Goal: Task Accomplishment & Management: Manage account settings

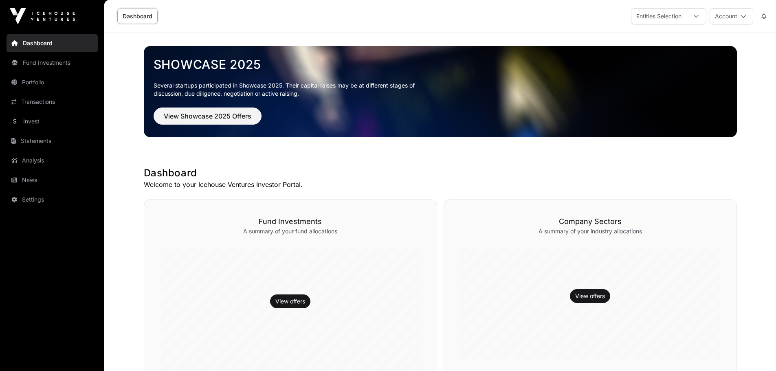
drag, startPoint x: 0, startPoint y: 0, endPoint x: 30, endPoint y: 119, distance: 123.0
click at [30, 119] on link "Invest" at bounding box center [52, 121] width 91 height 18
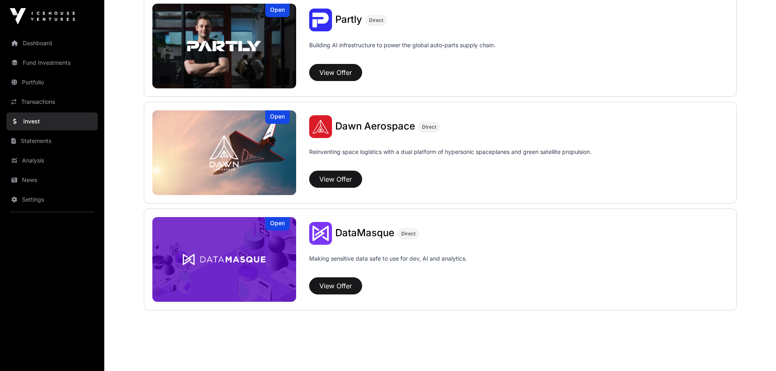
scroll to position [651, 0]
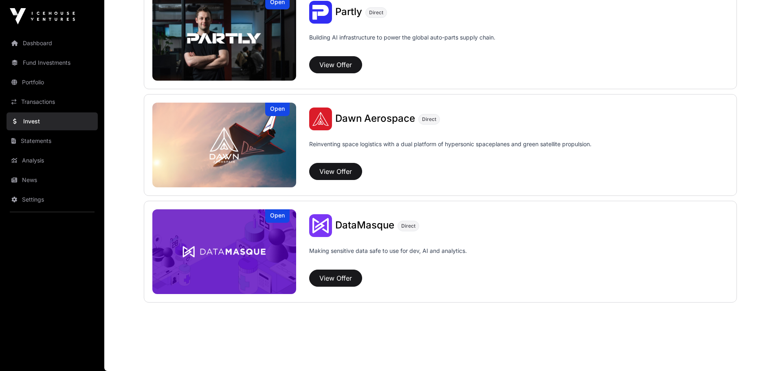
click at [42, 118] on link "Invest" at bounding box center [52, 121] width 91 height 18
click at [40, 141] on link "Statements" at bounding box center [52, 141] width 91 height 18
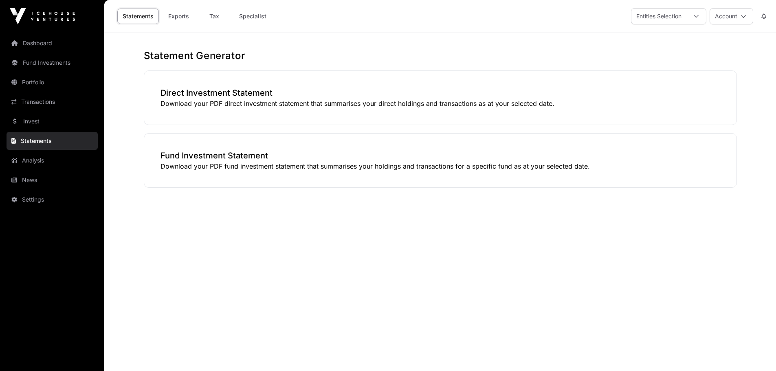
click at [33, 159] on link "Analysis" at bounding box center [52, 161] width 91 height 18
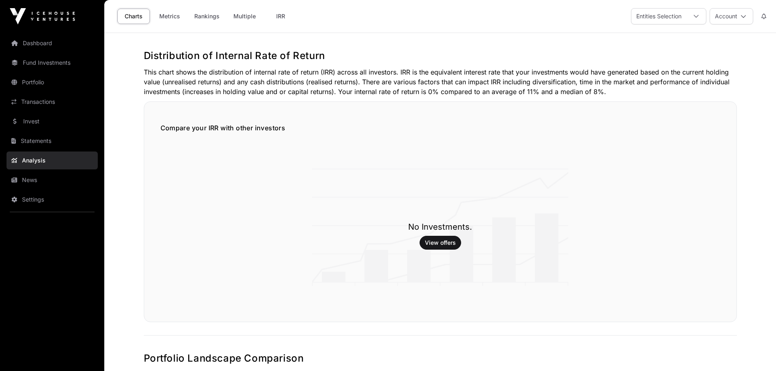
click at [35, 141] on link "Statements" at bounding box center [52, 141] width 91 height 18
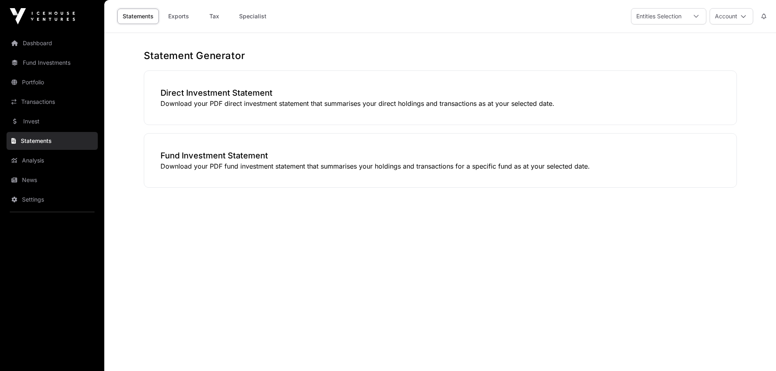
click at [35, 126] on link "Invest" at bounding box center [52, 121] width 91 height 18
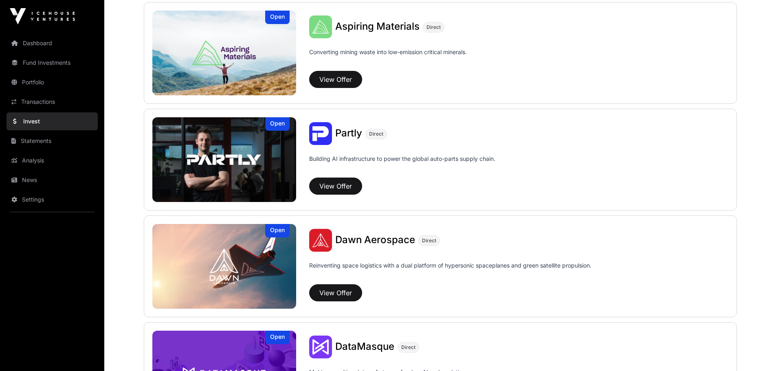
scroll to position [651, 0]
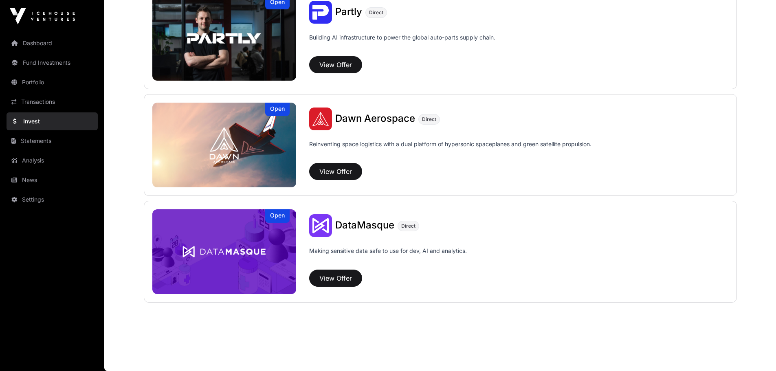
click at [362, 114] on span "Dawn Aerospace" at bounding box center [375, 118] width 80 height 12
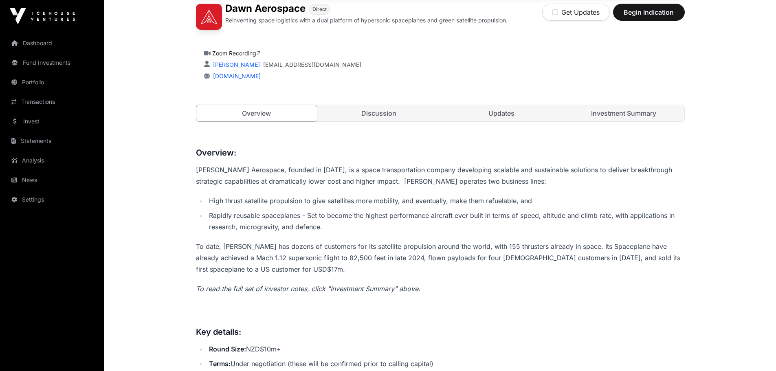
scroll to position [213, 0]
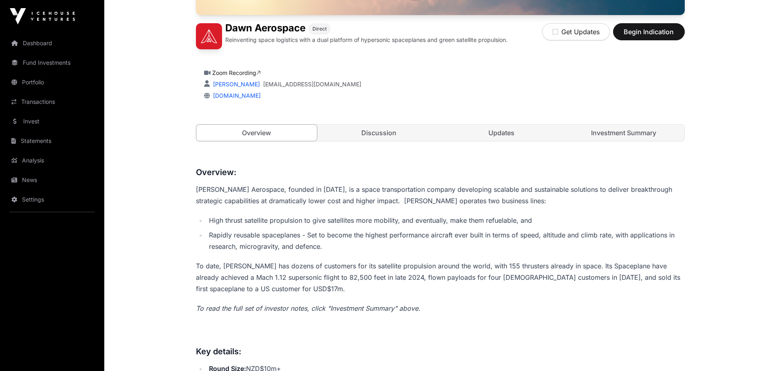
click at [615, 131] on link "Investment Summary" at bounding box center [623, 133] width 121 height 16
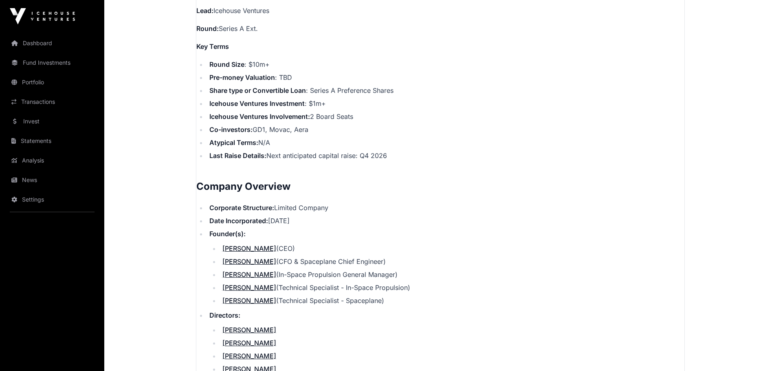
scroll to position [824, 0]
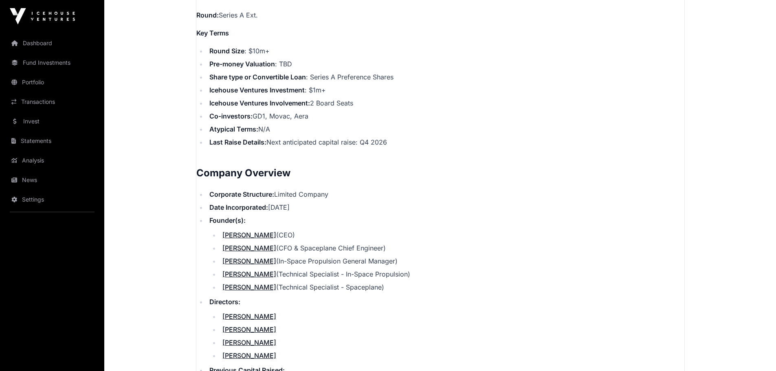
click at [30, 79] on link "Portfolio" at bounding box center [52, 82] width 91 height 18
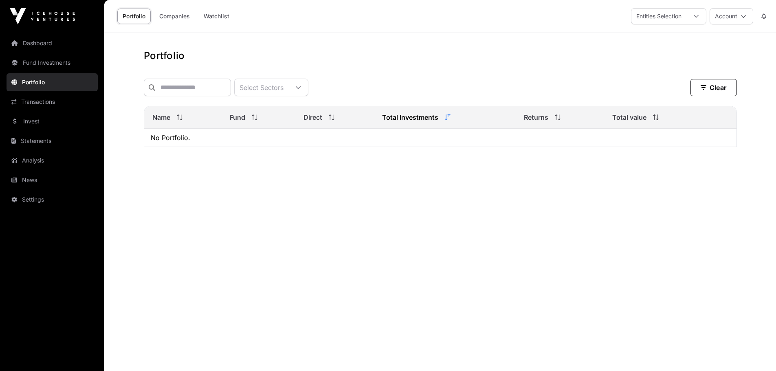
click at [35, 101] on link "Transactions" at bounding box center [52, 102] width 91 height 18
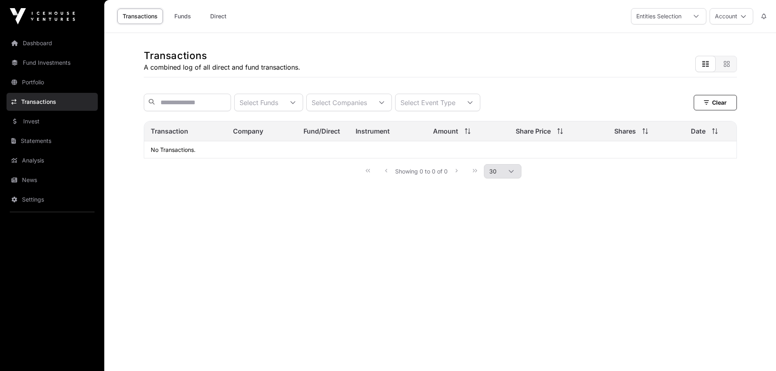
click at [34, 125] on link "Invest" at bounding box center [52, 121] width 91 height 18
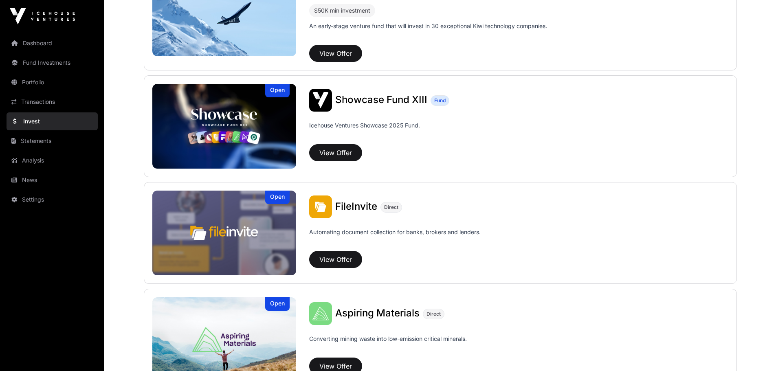
scroll to position [244, 0]
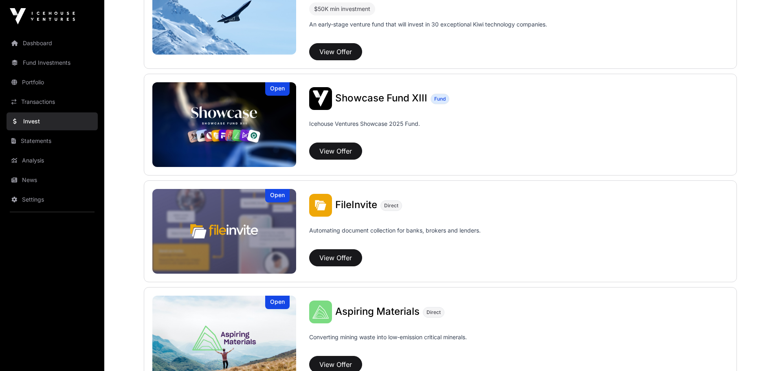
click at [339, 140] on div "Showcase Fund XIII Fund Icehouse Ventures Showcase 2025 Fund. View Offer" at bounding box center [512, 127] width 432 height 80
click at [341, 149] on button "View Offer" at bounding box center [335, 151] width 53 height 17
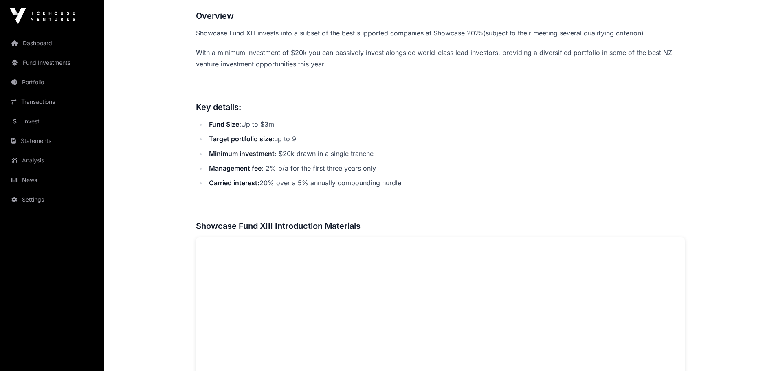
scroll to position [367, 0]
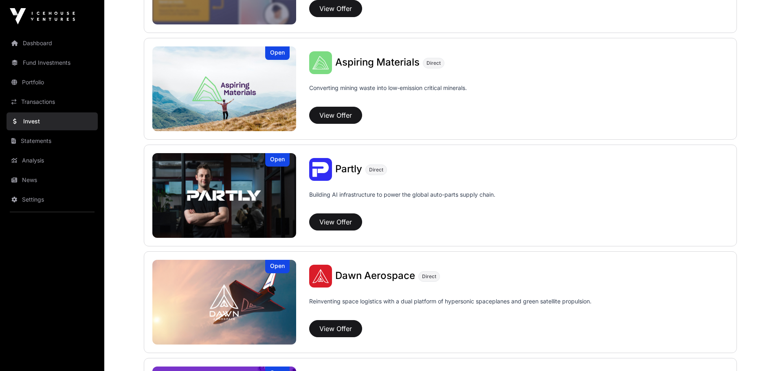
scroll to position [610, 0]
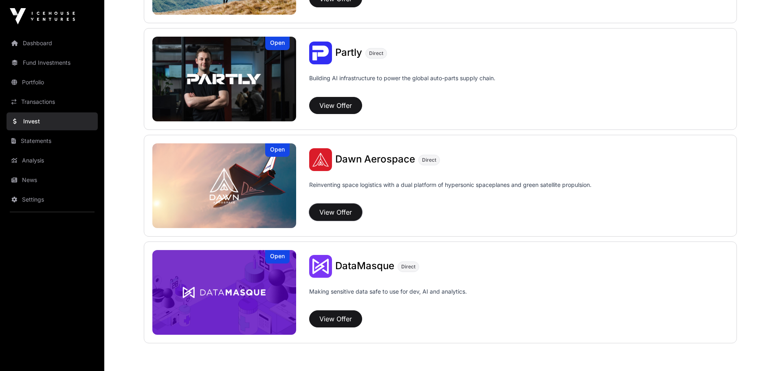
click at [329, 209] on button "View Offer" at bounding box center [335, 212] width 53 height 17
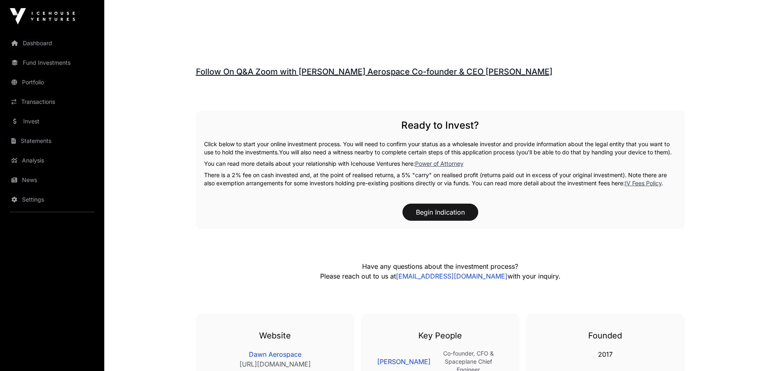
scroll to position [1231, 0]
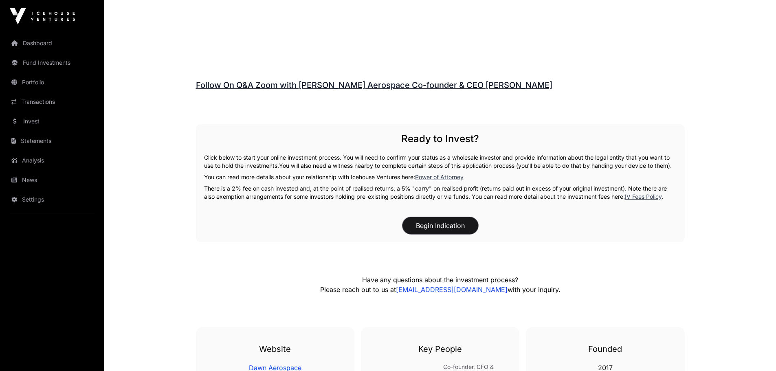
click at [438, 230] on button "Begin Indication" at bounding box center [440, 225] width 76 height 17
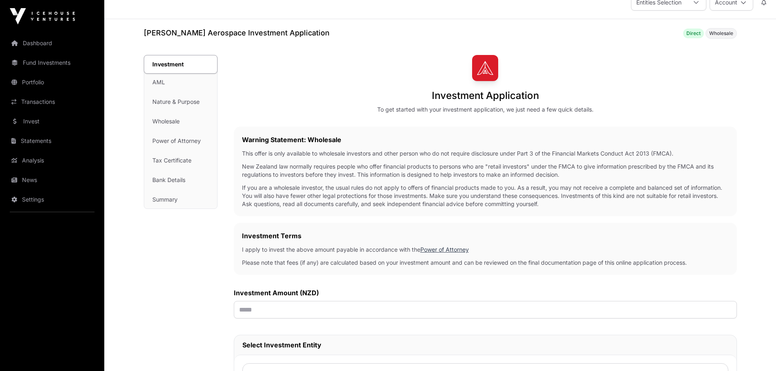
scroll to position [13, 0]
click at [159, 81] on div "Investment AML Nature & Purpose Wholesale Power of Attorney Tax Certificate Ban…" at bounding box center [180, 132] width 73 height 153
click at [165, 103] on div "Investment AML Nature & Purpose Wholesale Power of Attorney Tax Certificate Ban…" at bounding box center [180, 132] width 73 height 153
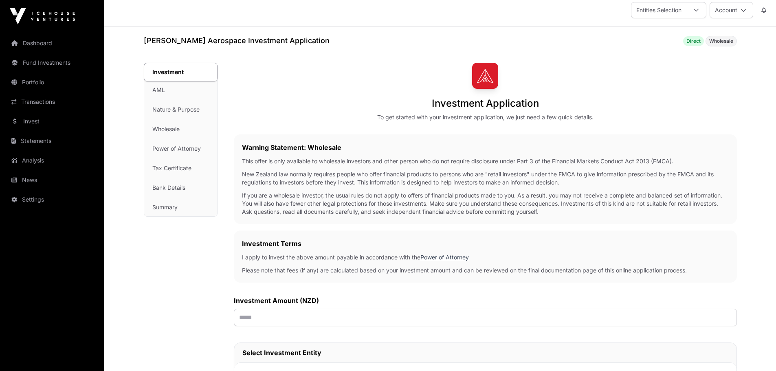
scroll to position [0, 0]
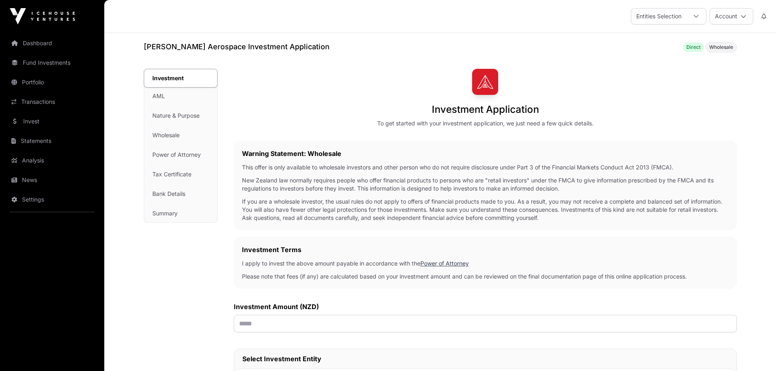
click at [46, 42] on link "Dashboard" at bounding box center [52, 43] width 91 height 18
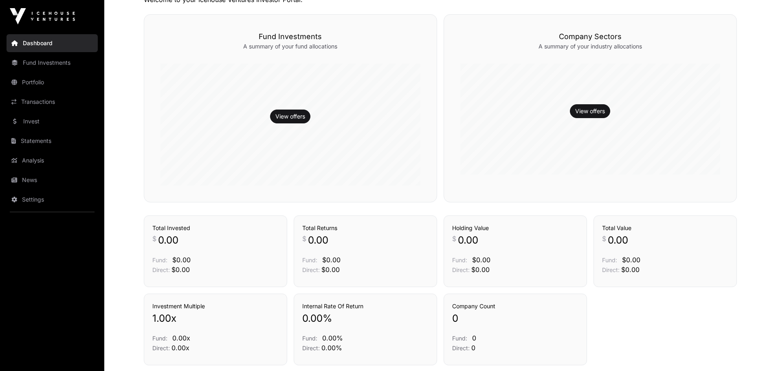
scroll to position [85, 0]
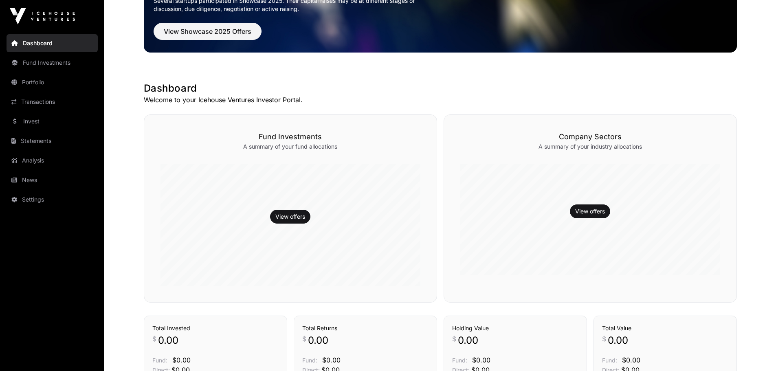
click at [42, 59] on link "Fund Investments" at bounding box center [52, 63] width 91 height 18
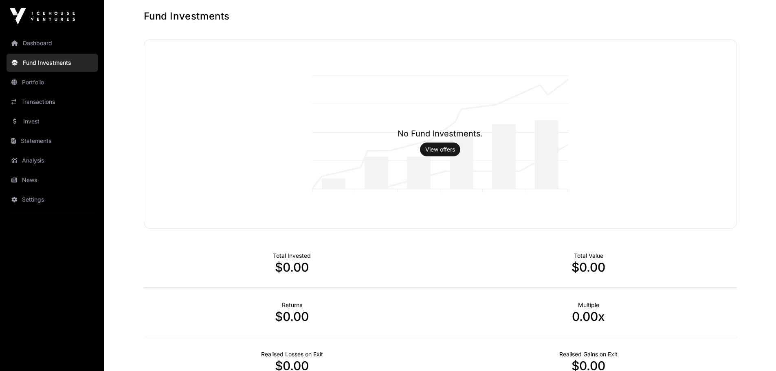
scroll to position [123, 0]
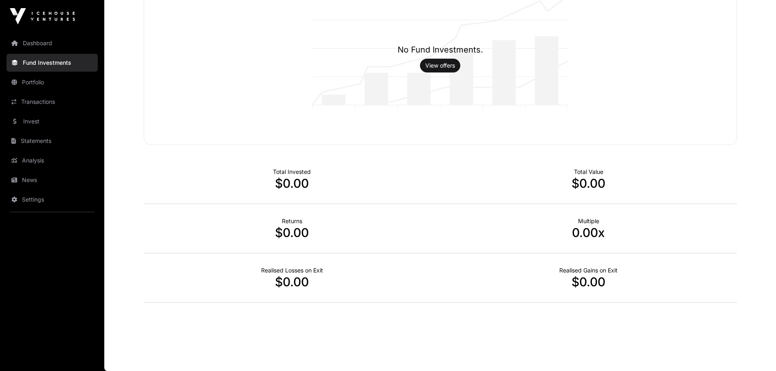
click at [47, 81] on link "Portfolio" at bounding box center [52, 82] width 91 height 18
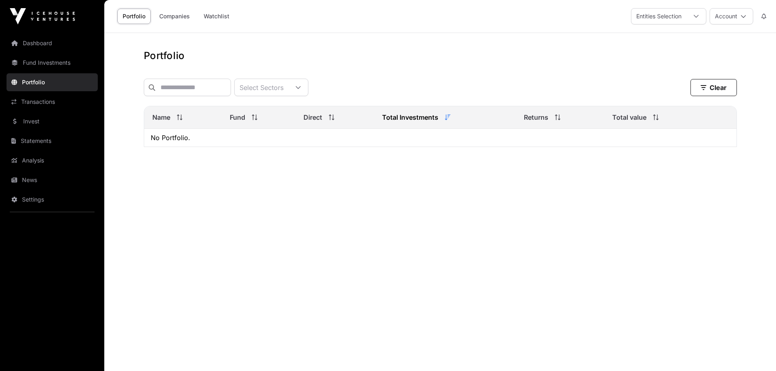
click at [51, 103] on link "Transactions" at bounding box center [52, 102] width 91 height 18
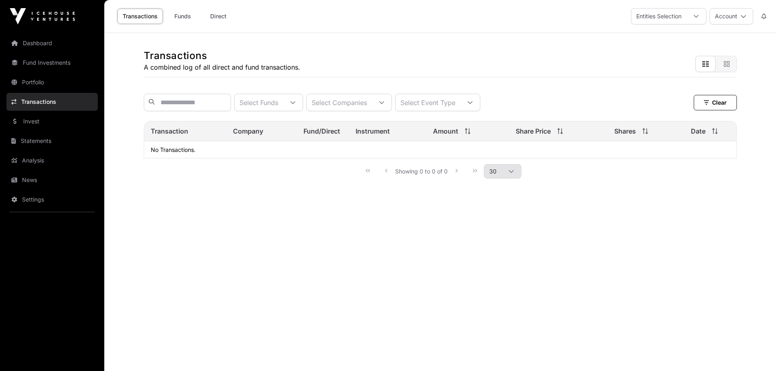
click at [49, 121] on link "Invest" at bounding box center [52, 121] width 91 height 18
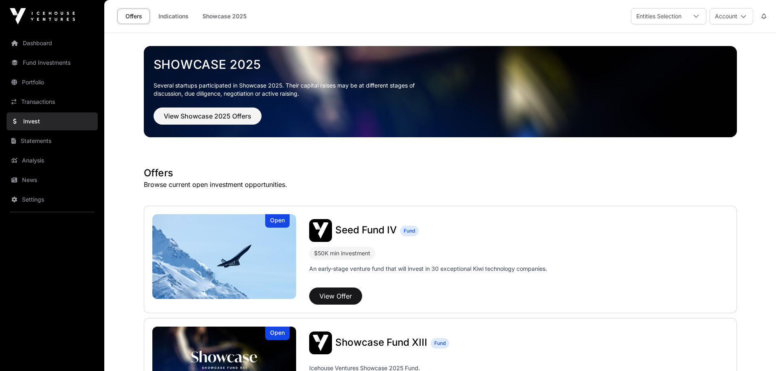
click at [50, 160] on link "Analysis" at bounding box center [52, 161] width 91 height 18
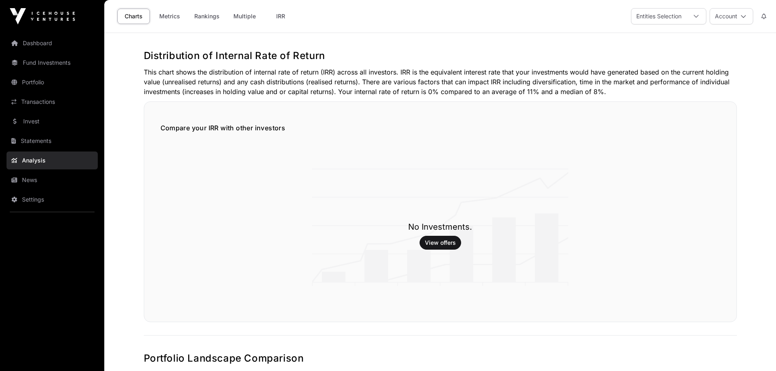
click at [44, 182] on link "News" at bounding box center [52, 180] width 91 height 18
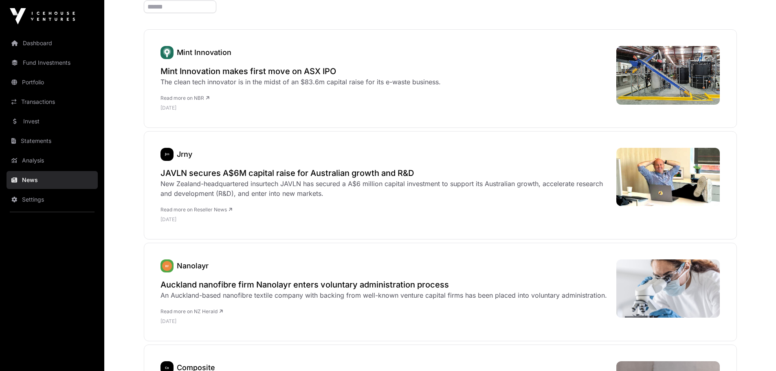
scroll to position [122, 0]
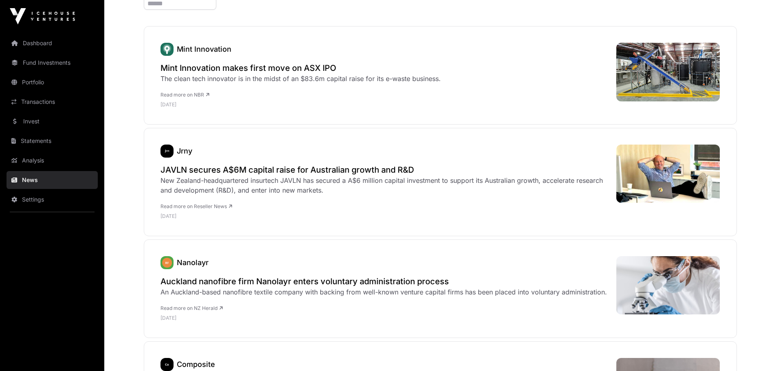
click at [184, 154] on link "Jrny" at bounding box center [184, 151] width 15 height 9
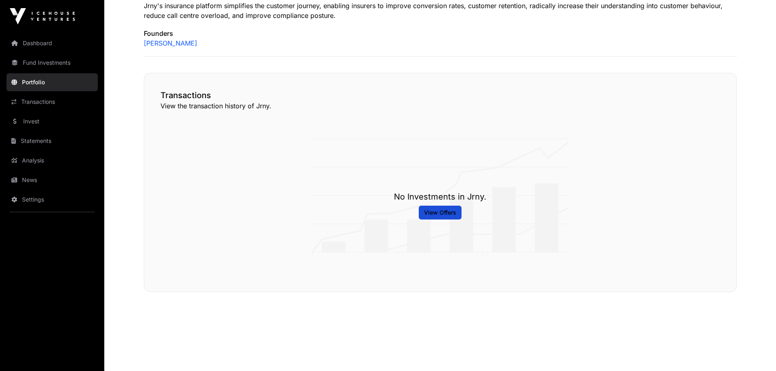
scroll to position [349, 0]
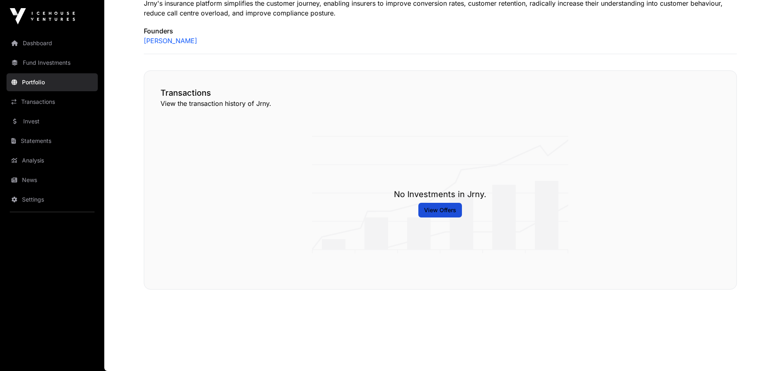
click at [448, 211] on span "View Offers" at bounding box center [440, 210] width 32 height 8
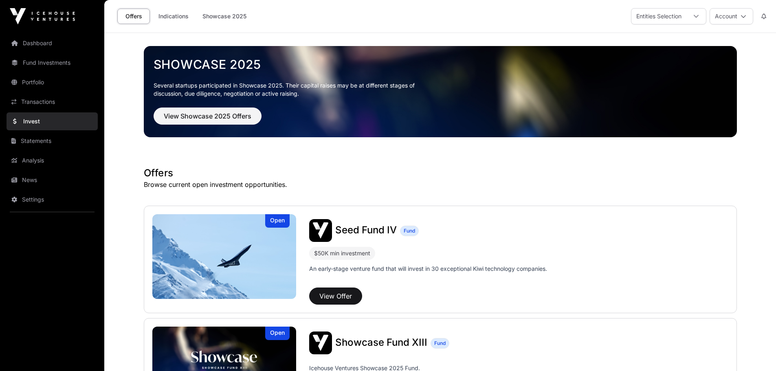
click at [40, 180] on link "News" at bounding box center [52, 180] width 91 height 18
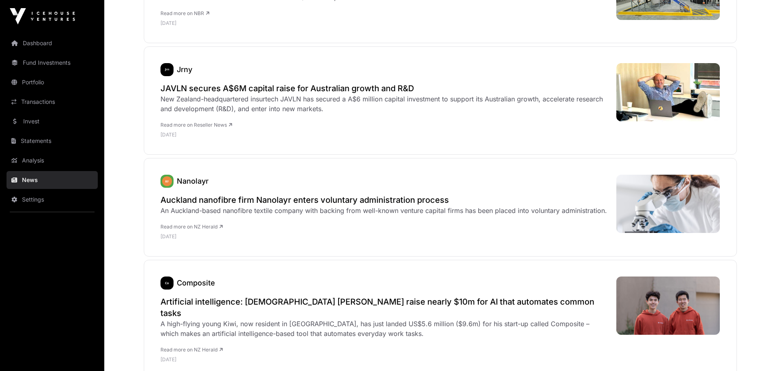
scroll to position [285, 0]
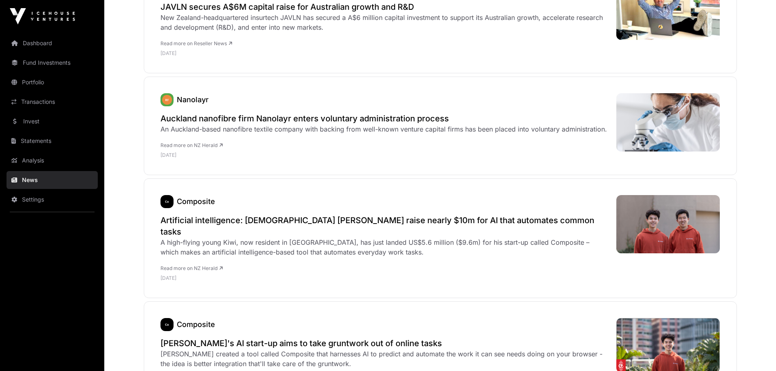
click at [39, 197] on link "Settings" at bounding box center [52, 200] width 91 height 18
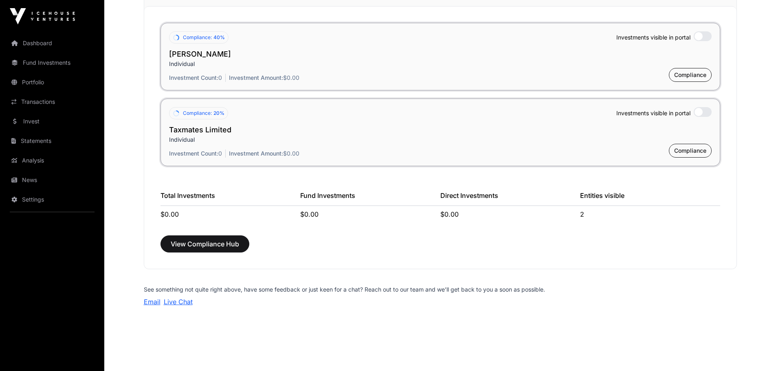
scroll to position [603, 0]
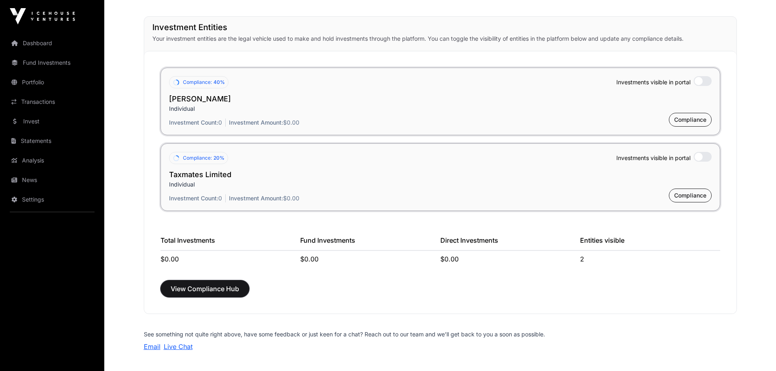
click at [191, 291] on span "View Compliance Hub" at bounding box center [205, 289] width 68 height 10
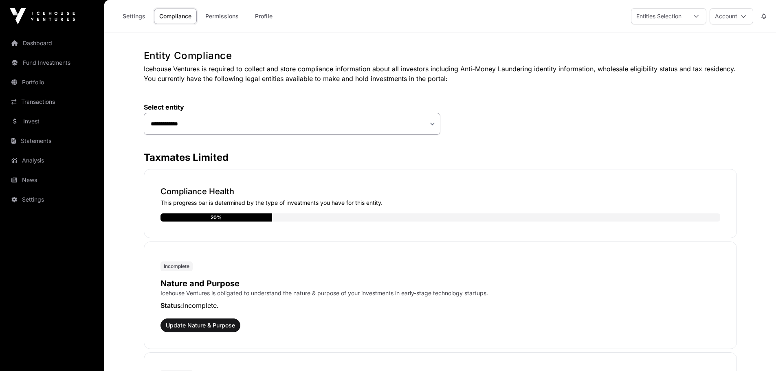
click at [180, 218] on div "20%" at bounding box center [217, 217] width 112 height 8
click at [185, 160] on h3 "Taxmates Limited" at bounding box center [440, 157] width 593 height 13
drag, startPoint x: 202, startPoint y: 217, endPoint x: 195, endPoint y: 190, distance: 27.3
click at [202, 216] on div "20%" at bounding box center [217, 217] width 112 height 8
click at [194, 188] on p "Compliance Health" at bounding box center [441, 191] width 560 height 11
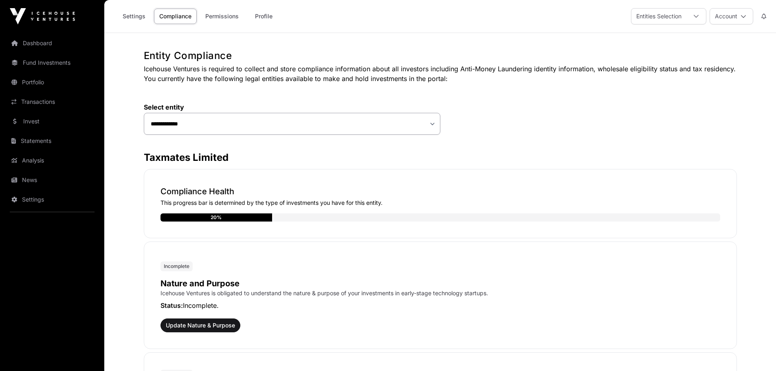
click at [179, 265] on span "Incomplete" at bounding box center [177, 266] width 26 height 7
click at [187, 327] on span "Update Nature & Purpose" at bounding box center [200, 325] width 69 height 8
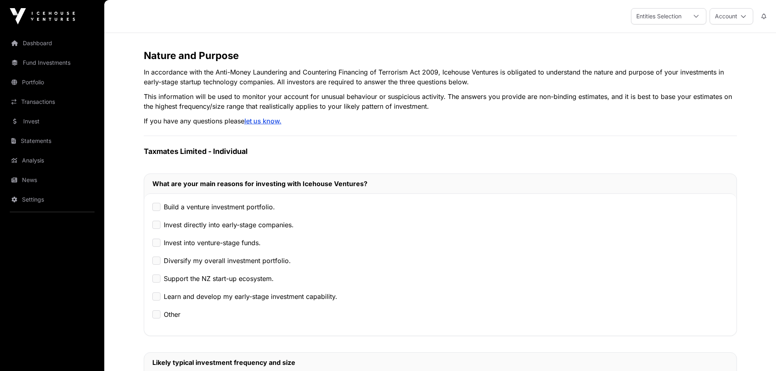
click at [37, 123] on link "Invest" at bounding box center [52, 121] width 91 height 18
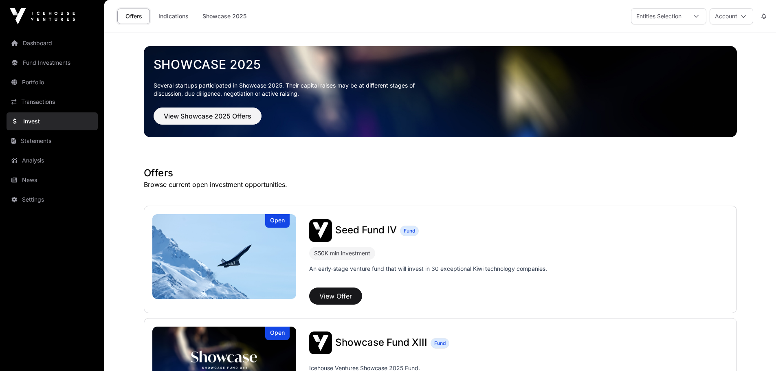
click at [729, 18] on button "Account" at bounding box center [732, 16] width 44 height 16
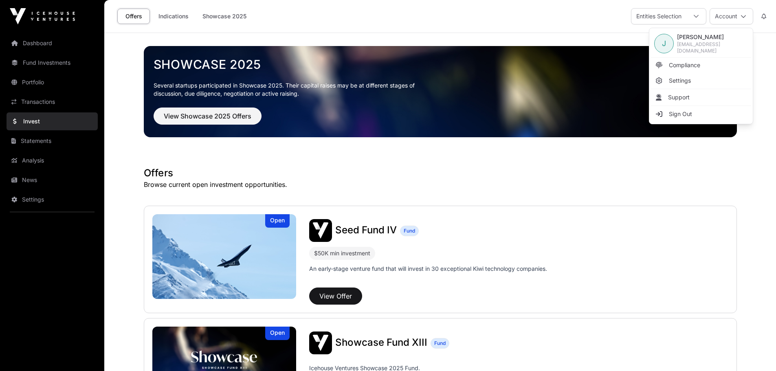
click at [671, 113] on span "Sign Out" at bounding box center [680, 114] width 23 height 8
